Goal: Find specific page/section: Find specific page/section

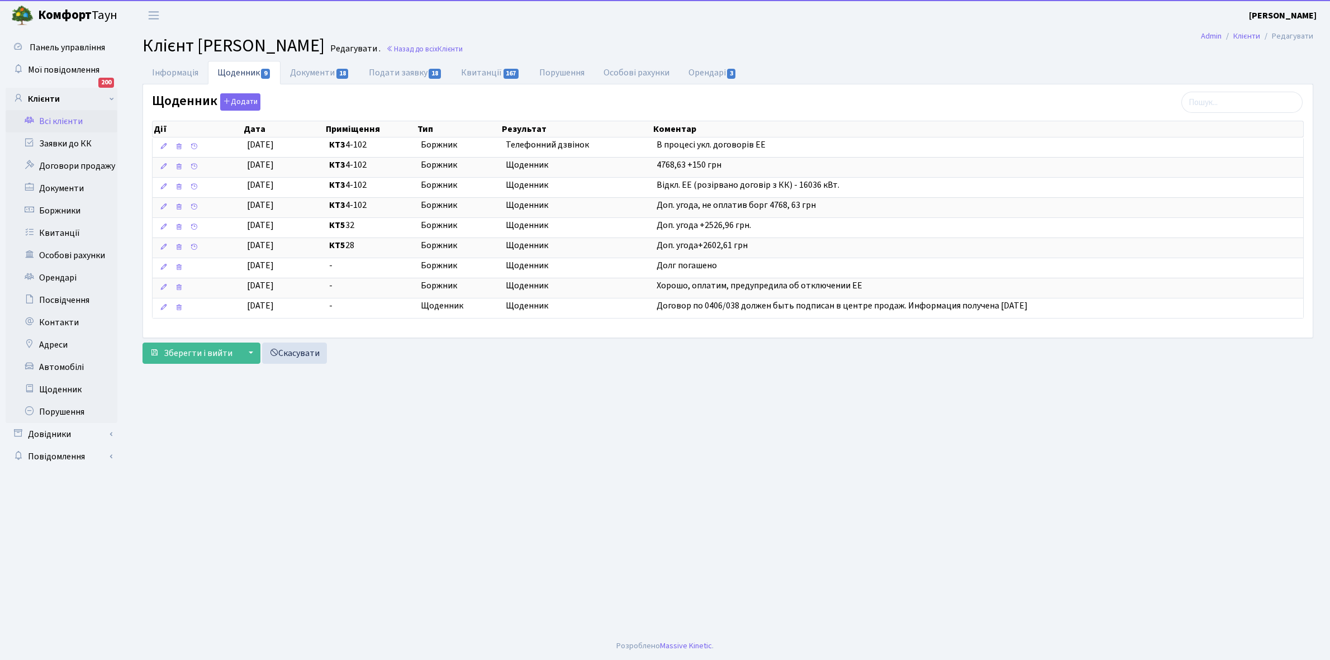
click at [63, 126] on link "Всі клієнти" at bounding box center [62, 121] width 112 height 22
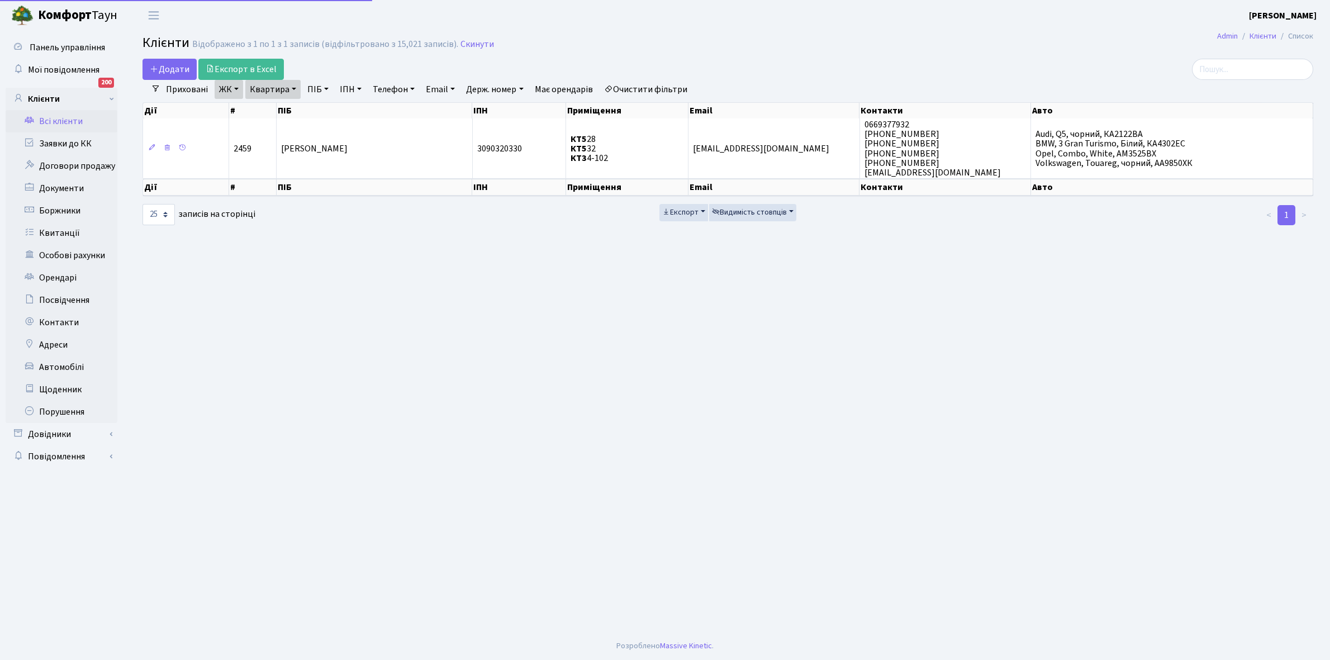
select select "25"
click at [638, 86] on link "Очистити фільтри" at bounding box center [646, 89] width 92 height 19
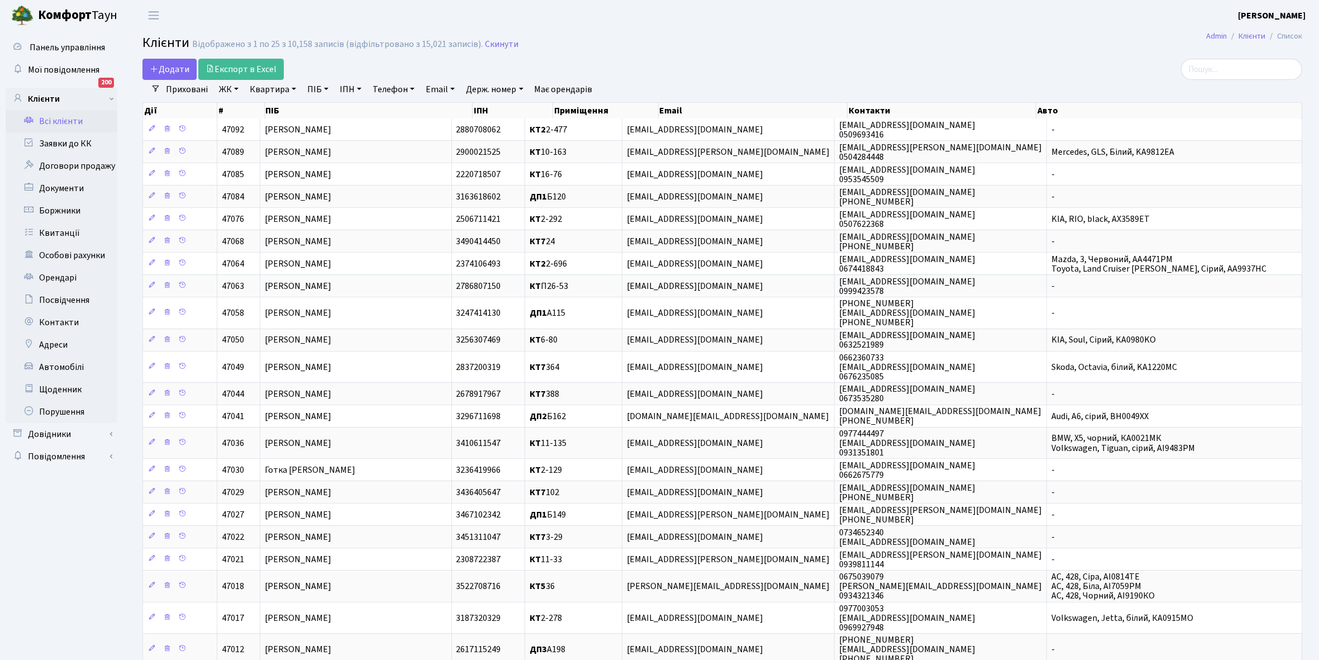
click at [235, 89] on link "ЖК" at bounding box center [229, 89] width 29 height 19
click at [277, 146] on li "КТ2, просп. Соборності, 17" at bounding box center [284, 148] width 135 height 20
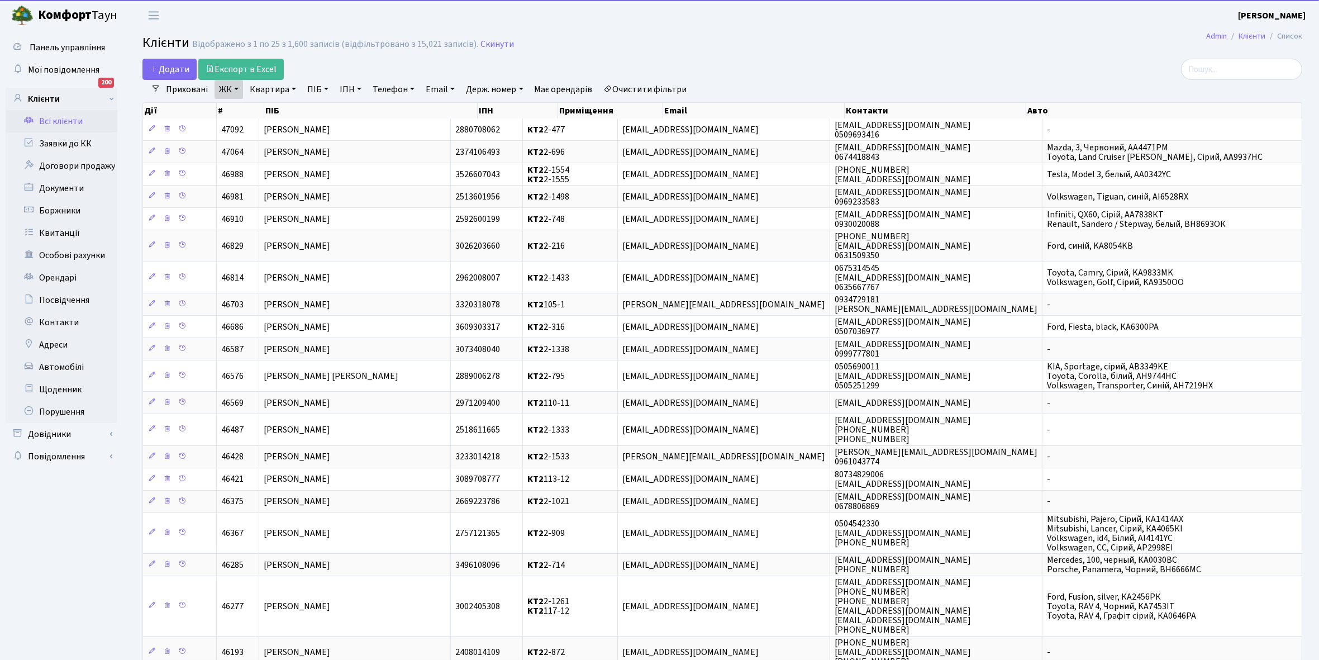
click at [295, 86] on link "Квартира" at bounding box center [272, 89] width 55 height 19
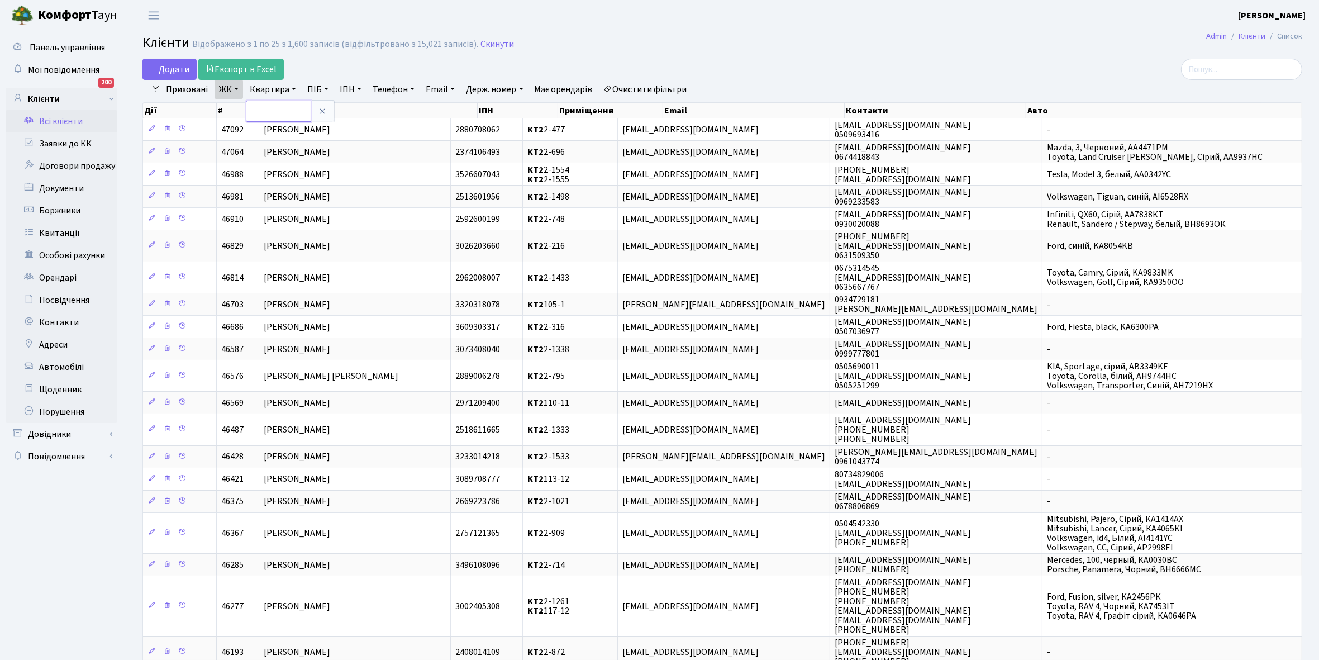
click at [283, 111] on input "text" at bounding box center [278, 111] width 65 height 21
type input "1"
type input "2-1601"
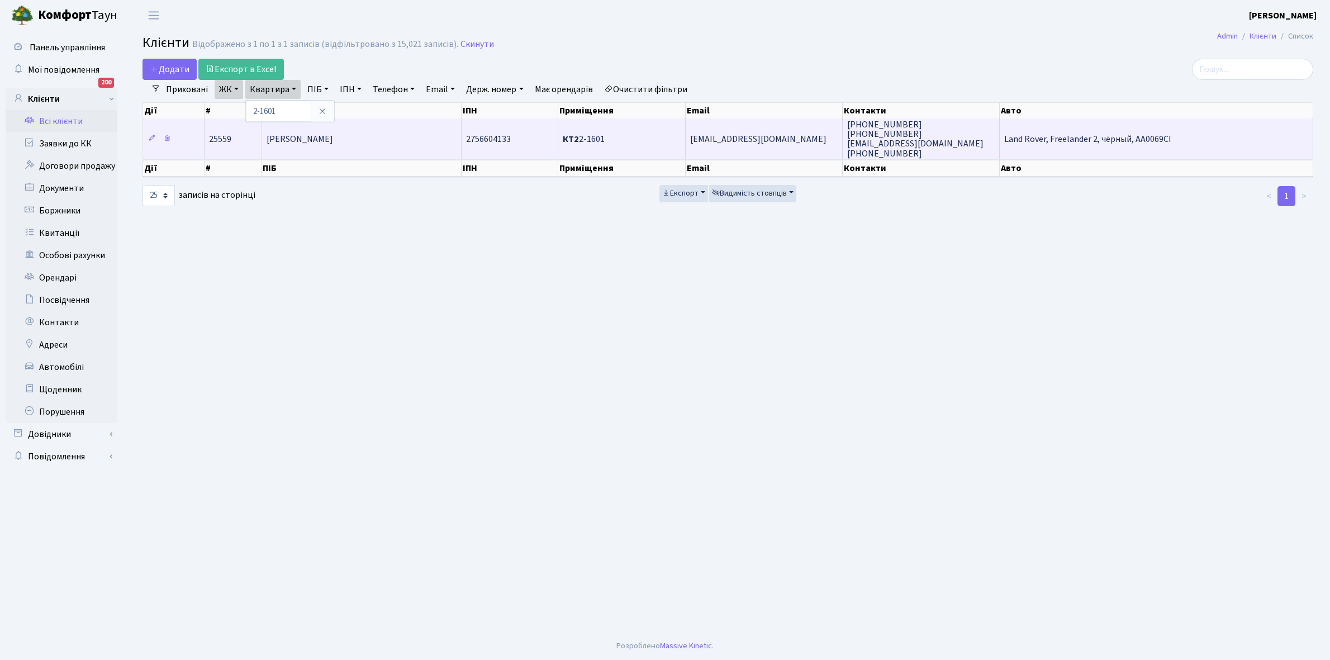
click at [333, 139] on span "[PERSON_NAME]" at bounding box center [300, 139] width 67 height 12
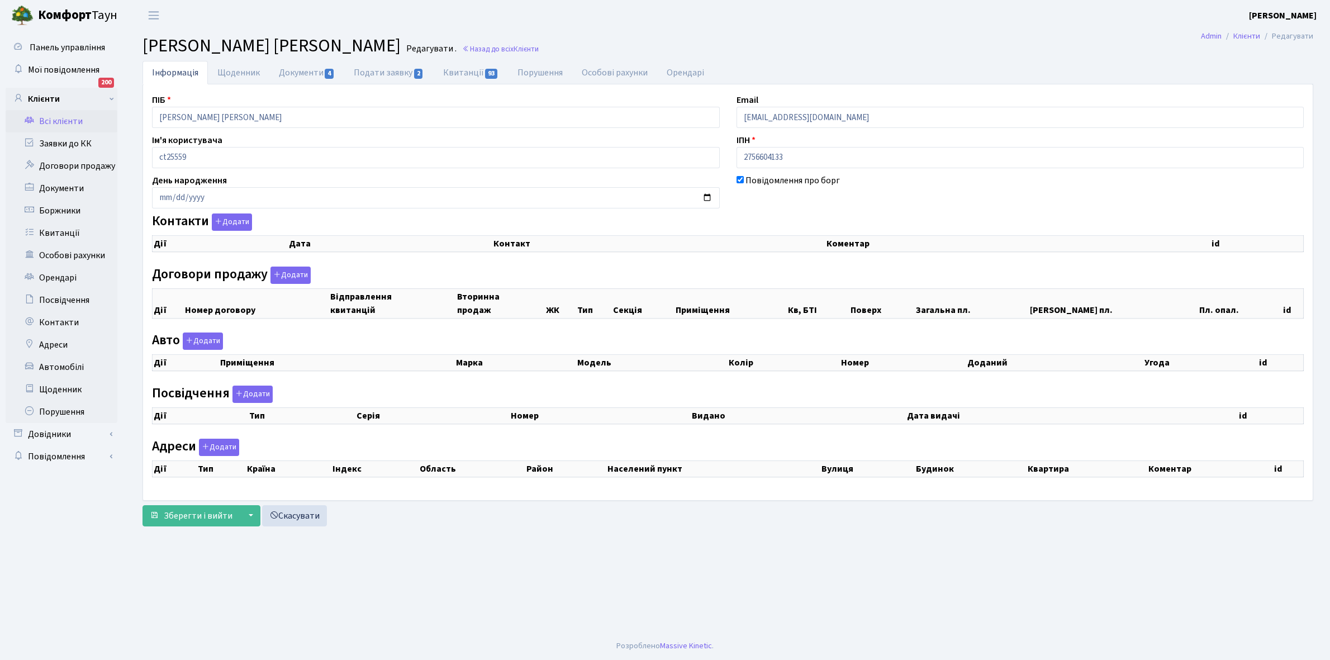
checkbox input "true"
select select "25"
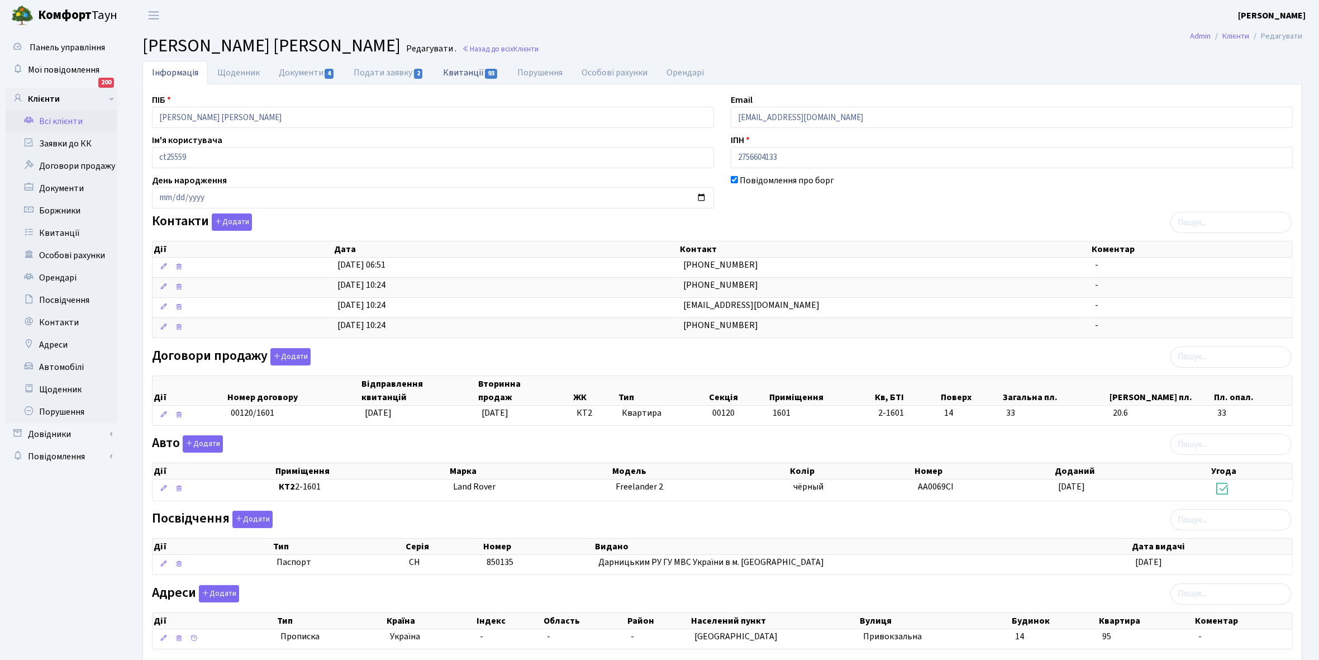
click at [464, 73] on link "Квитанції 93" at bounding box center [471, 72] width 74 height 23
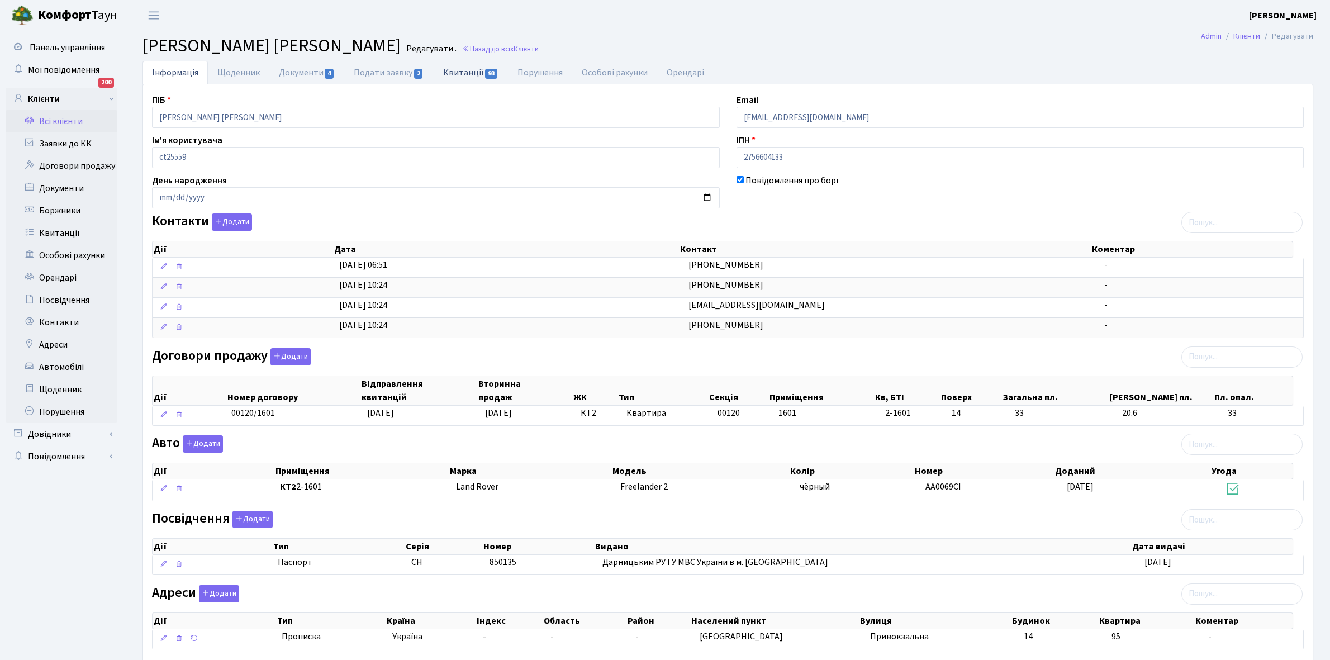
select select "25"
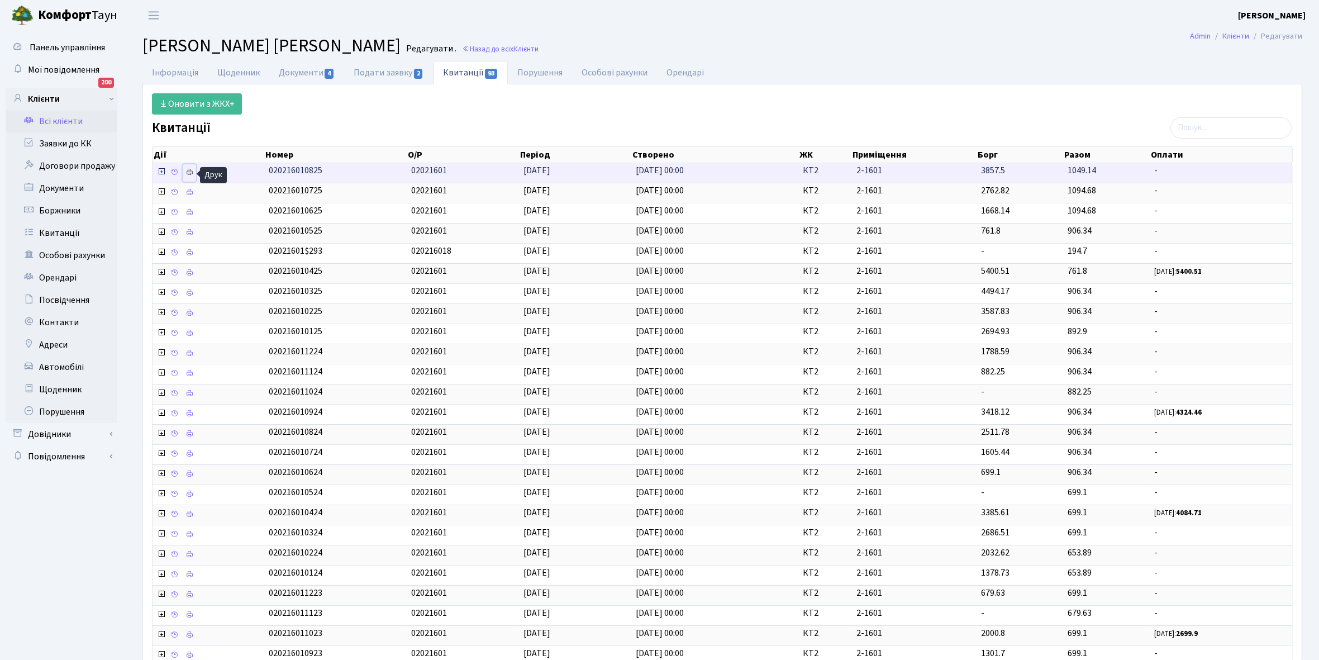
click at [191, 172] on icon at bounding box center [190, 172] width 8 height 8
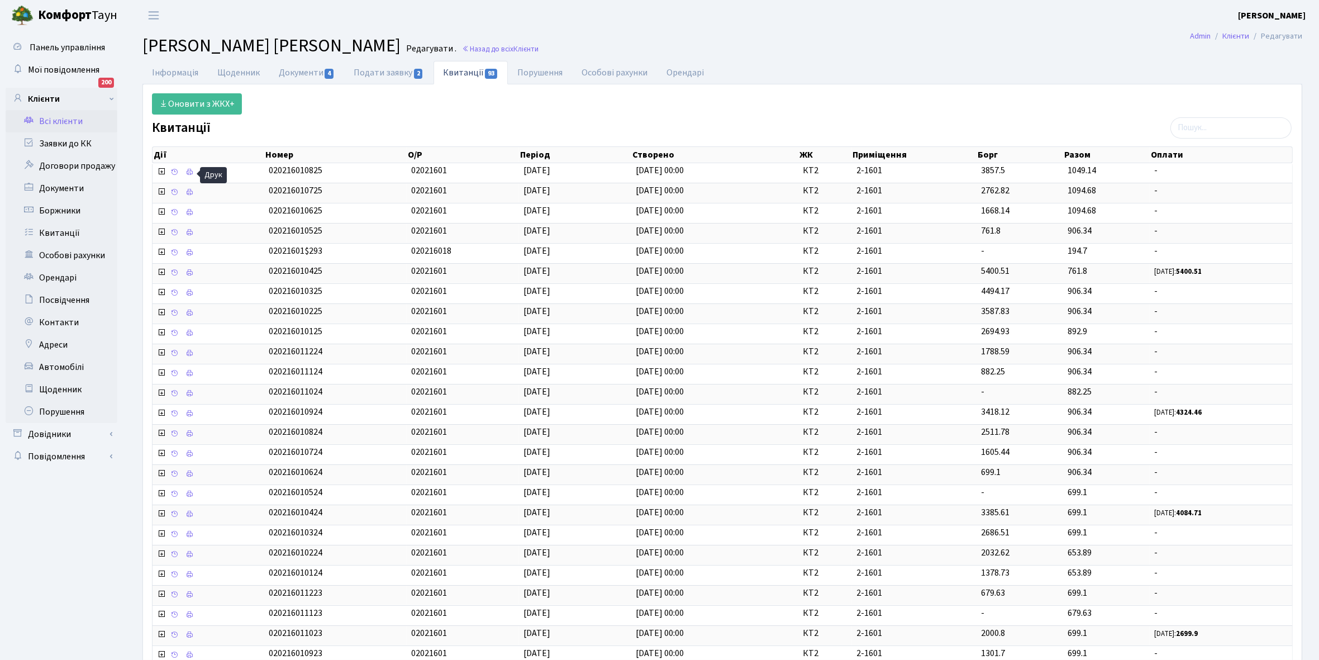
click at [56, 118] on link "Всі клієнти" at bounding box center [62, 121] width 112 height 22
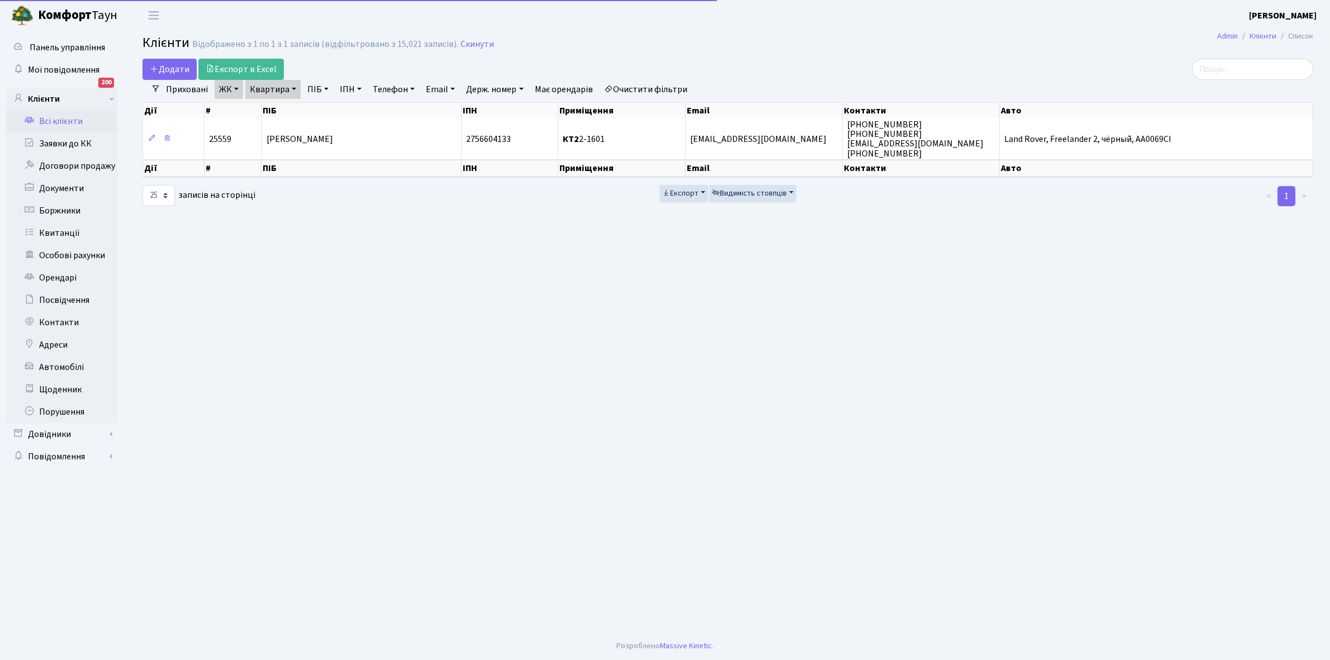
select select "25"
click at [293, 90] on link "Квартира" at bounding box center [272, 89] width 55 height 19
click at [288, 106] on input "2-1601" at bounding box center [278, 111] width 65 height 21
type input "2-633"
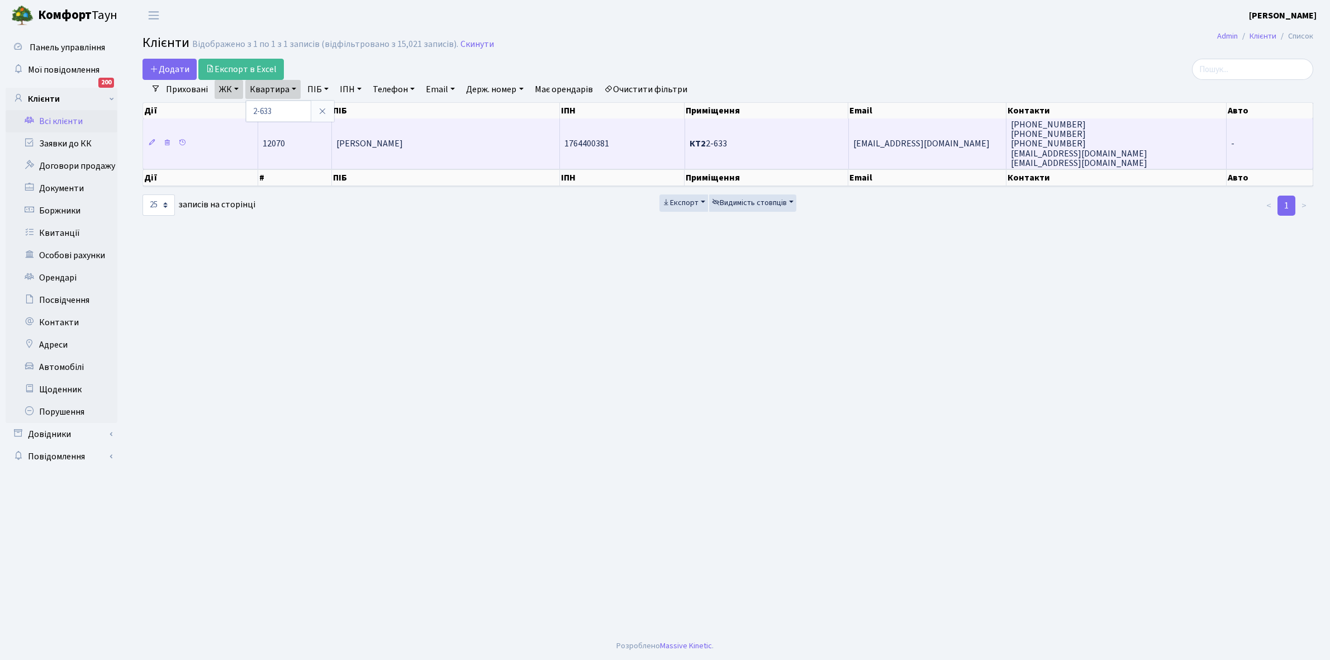
click at [403, 147] on span "Возняк Євгенія Іллівна" at bounding box center [369, 144] width 67 height 12
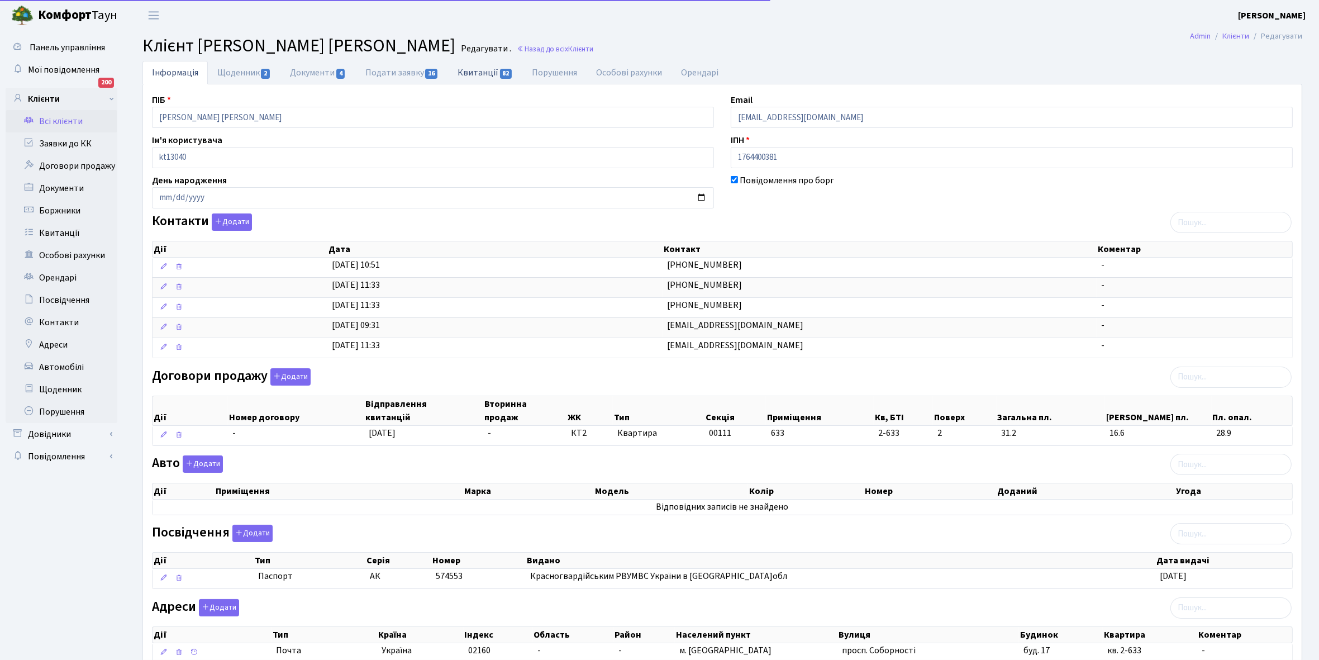
click at [479, 70] on link "Квитанції 82" at bounding box center [485, 72] width 74 height 23
select select "25"
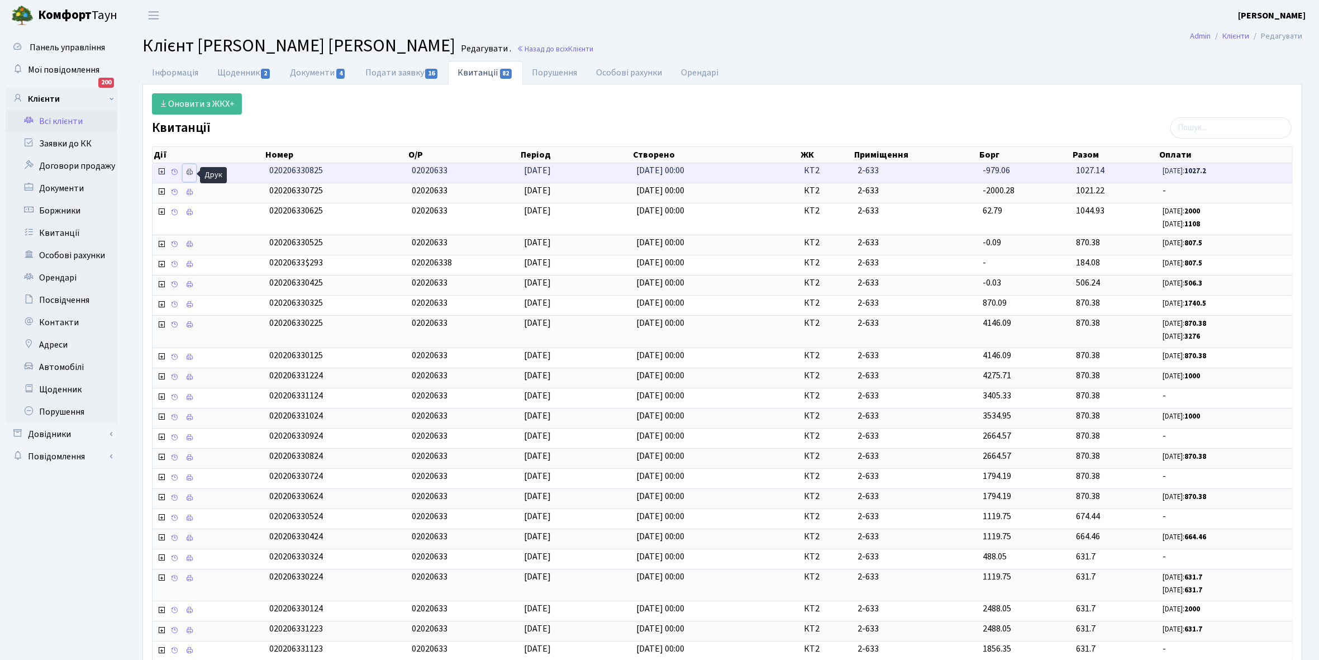
click at [189, 177] on link at bounding box center [189, 172] width 13 height 17
